Goal: Task Accomplishment & Management: Complete application form

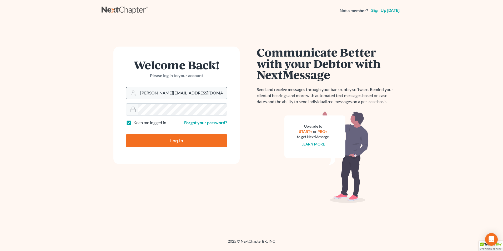
click at [182, 92] on input "kate@chapter7ok.com" at bounding box center [182, 93] width 89 height 12
type input "[EMAIL_ADDRESS][DOMAIN_NAME]"
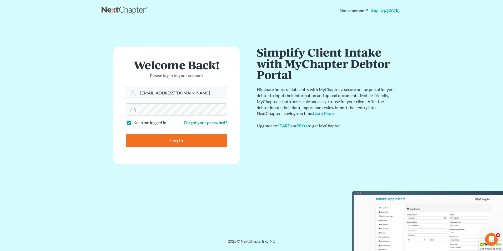
click at [169, 140] on input "Log In" at bounding box center [176, 140] width 101 height 13
type input "Thinking..."
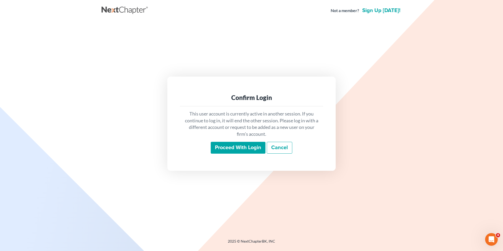
click at [236, 148] on input "Proceed with login" at bounding box center [238, 148] width 55 height 12
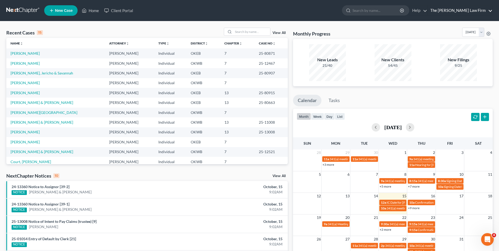
click at [488, 10] on link "The [PERSON_NAME] Law Firm" at bounding box center [460, 10] width 65 height 9
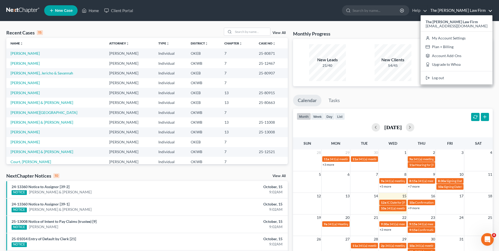
click at [346, 26] on div "Recent Cases 15 View All Name unfold_more expand_more expand_less Attorney unfo…" at bounding box center [249, 195] width 499 height 348
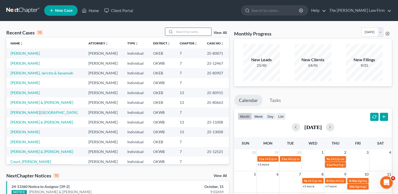
click at [194, 32] on input "search" at bounding box center [192, 32] width 37 height 8
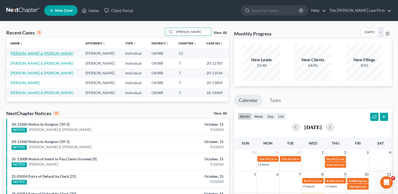
type input "bruce"
click at [31, 54] on link "[PERSON_NAME] & [PERSON_NAME]" at bounding box center [42, 53] width 63 height 4
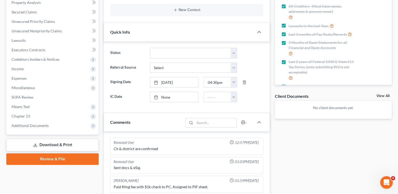
scroll to position [132, 0]
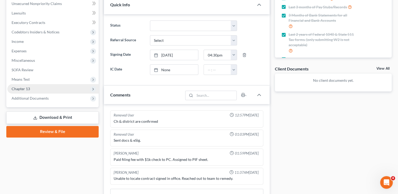
click at [30, 87] on span "Chapter 13" at bounding box center [52, 88] width 91 height 9
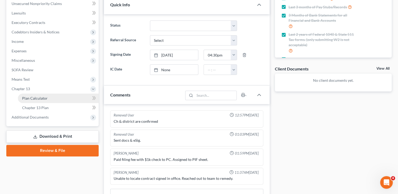
click at [46, 98] on span "Plan Calculator" at bounding box center [35, 98] width 26 height 4
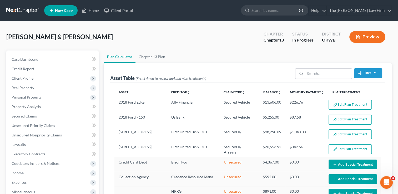
select select "59"
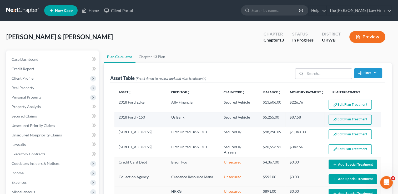
click at [345, 119] on button "Edit Plan Treatment" at bounding box center [350, 120] width 43 height 10
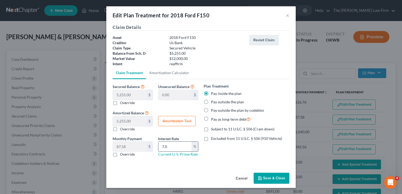
click at [172, 146] on input "7.0" at bounding box center [174, 147] width 33 height 10
type input "7"
type input "6.49"
click at [274, 178] on button "Save & Close" at bounding box center [272, 178] width 36 height 11
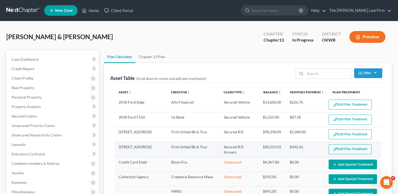
select select "59"
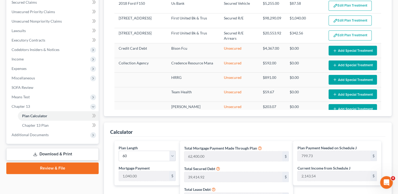
scroll to position [132, 0]
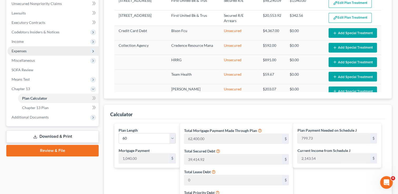
click at [26, 51] on span "Expenses" at bounding box center [19, 51] width 15 height 4
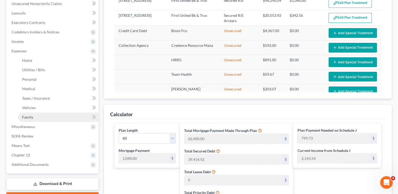
click at [32, 118] on span "Family" at bounding box center [27, 117] width 11 height 4
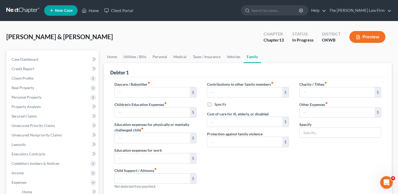
type input "0.00"
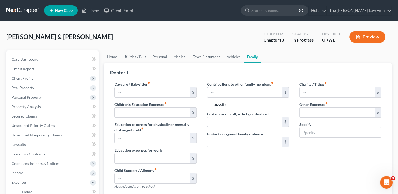
type input "0.00"
type input "90.00"
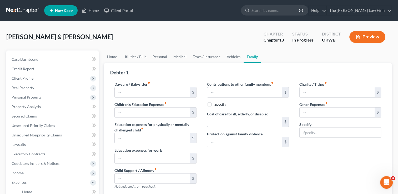
type input "Livestock expenses"
radio input "true"
click at [303, 112] on input "90.00" at bounding box center [337, 113] width 75 height 10
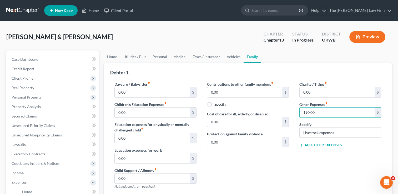
type input "190.00"
click at [307, 162] on div "Charity / Tithes fiber_manual_record 0.00 $ Other Expenses fiber_manual_record …" at bounding box center [340, 138] width 92 height 112
click at [323, 144] on button "Add Other Expenses" at bounding box center [320, 145] width 43 height 4
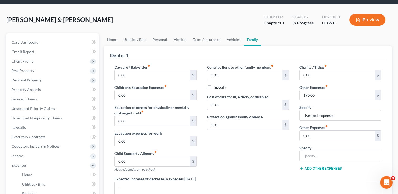
scroll to position [26, 0]
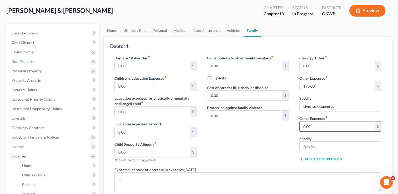
click at [320, 126] on input "0.00" at bounding box center [337, 127] width 75 height 10
type input "137"
click at [324, 146] on input "text" at bounding box center [340, 147] width 81 height 10
type input "Hay"
click at [326, 125] on input "137" at bounding box center [337, 127] width 75 height 10
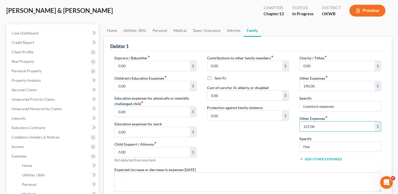
type input "137.00"
click at [260, 147] on div "Contributions to other family members fiber_manual_record 0.00 $ Specify Cost o…" at bounding box center [248, 111] width 92 height 112
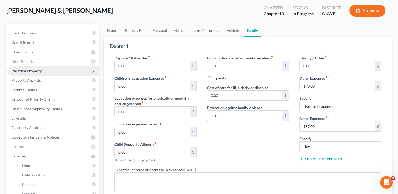
click at [31, 71] on span "Personal Property" at bounding box center [27, 71] width 30 height 4
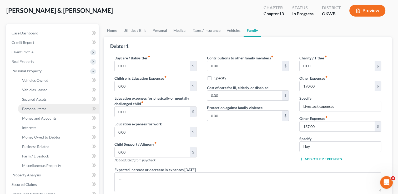
click at [41, 108] on span "Personal Items" at bounding box center [34, 109] width 24 height 4
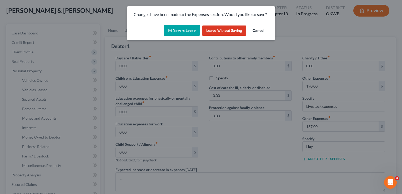
click at [180, 31] on button "Save & Leave" at bounding box center [182, 30] width 36 height 11
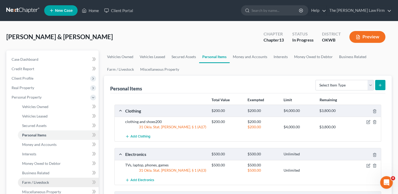
click at [40, 181] on span "Farm / Livestock" at bounding box center [35, 182] width 27 height 4
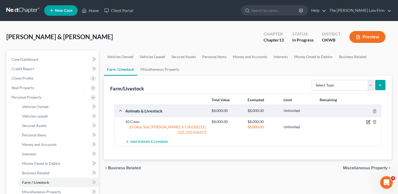
click at [368, 121] on icon "button" at bounding box center [369, 122] width 2 height 2
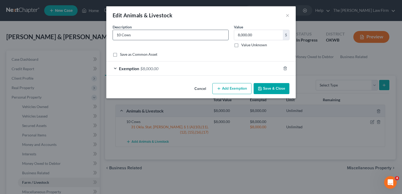
drag, startPoint x: 143, startPoint y: 35, endPoint x: 145, endPoint y: 34, distance: 2.7
click at [143, 34] on input "10 Cows" at bounding box center [171, 35] width 116 height 10
type input "10 Cows & 7 Chickens"
click at [274, 92] on button "Save & Close" at bounding box center [272, 88] width 36 height 11
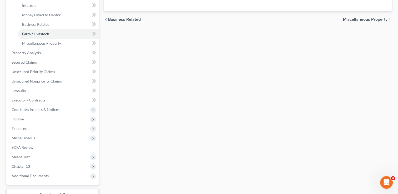
scroll to position [158, 0]
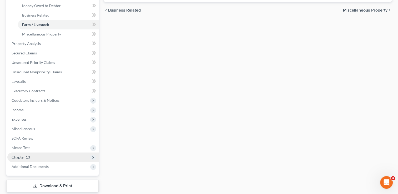
click at [34, 157] on span "Chapter 13" at bounding box center [52, 157] width 91 height 9
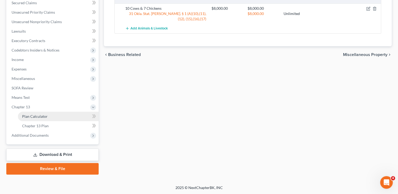
click at [40, 119] on link "Plan Calculator" at bounding box center [58, 116] width 81 height 9
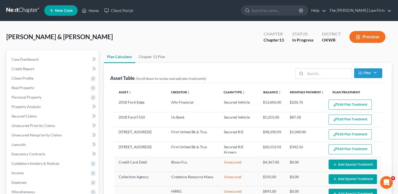
select select "59"
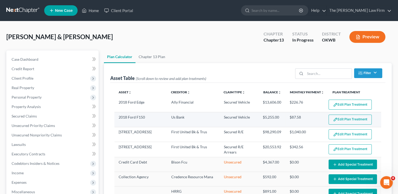
click at [343, 118] on button "Edit Plan Treatment" at bounding box center [350, 120] width 43 height 10
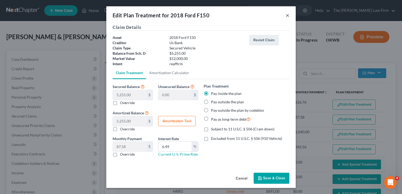
click at [287, 16] on button "×" at bounding box center [288, 15] width 4 height 6
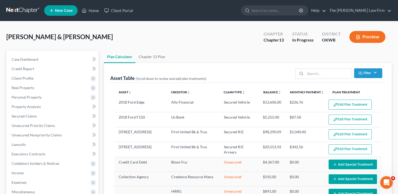
click at [22, 11] on link at bounding box center [23, 10] width 34 height 9
